Goal: Find specific page/section: Find specific page/section

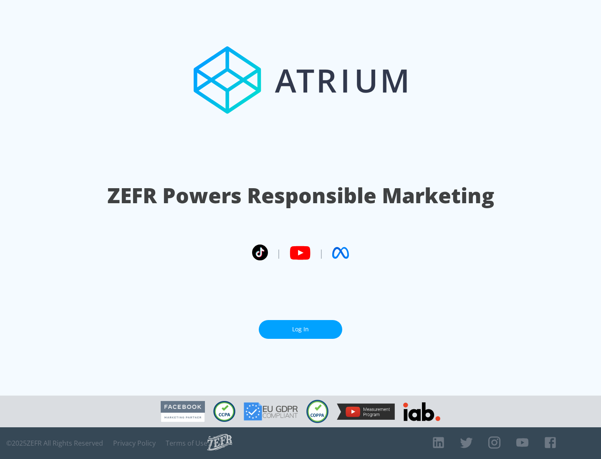
click at [301, 329] on link "Log In" at bounding box center [300, 329] width 83 height 19
